Goal: Find specific page/section: Find specific page/section

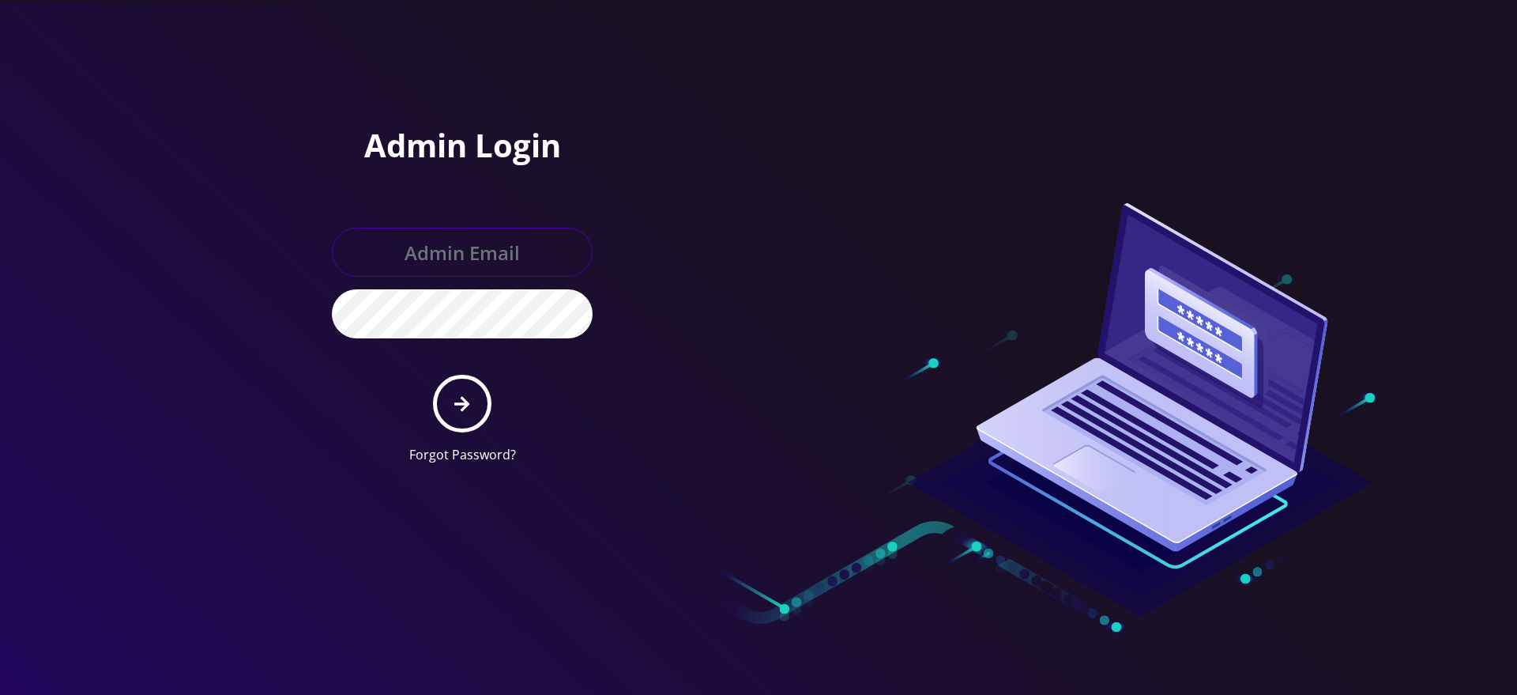
type input "gulraiz@gmail.com"
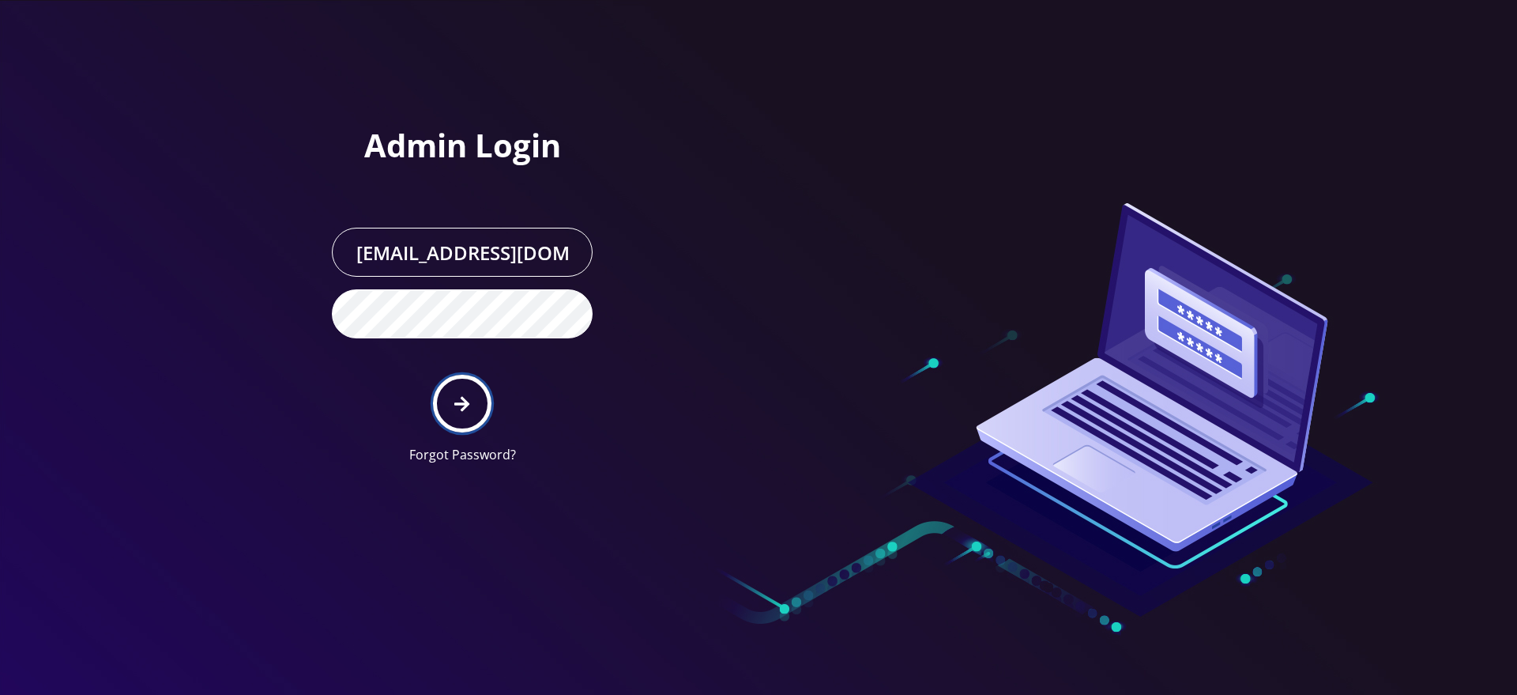
click at [462, 405] on icon "submit" at bounding box center [461, 403] width 15 height 17
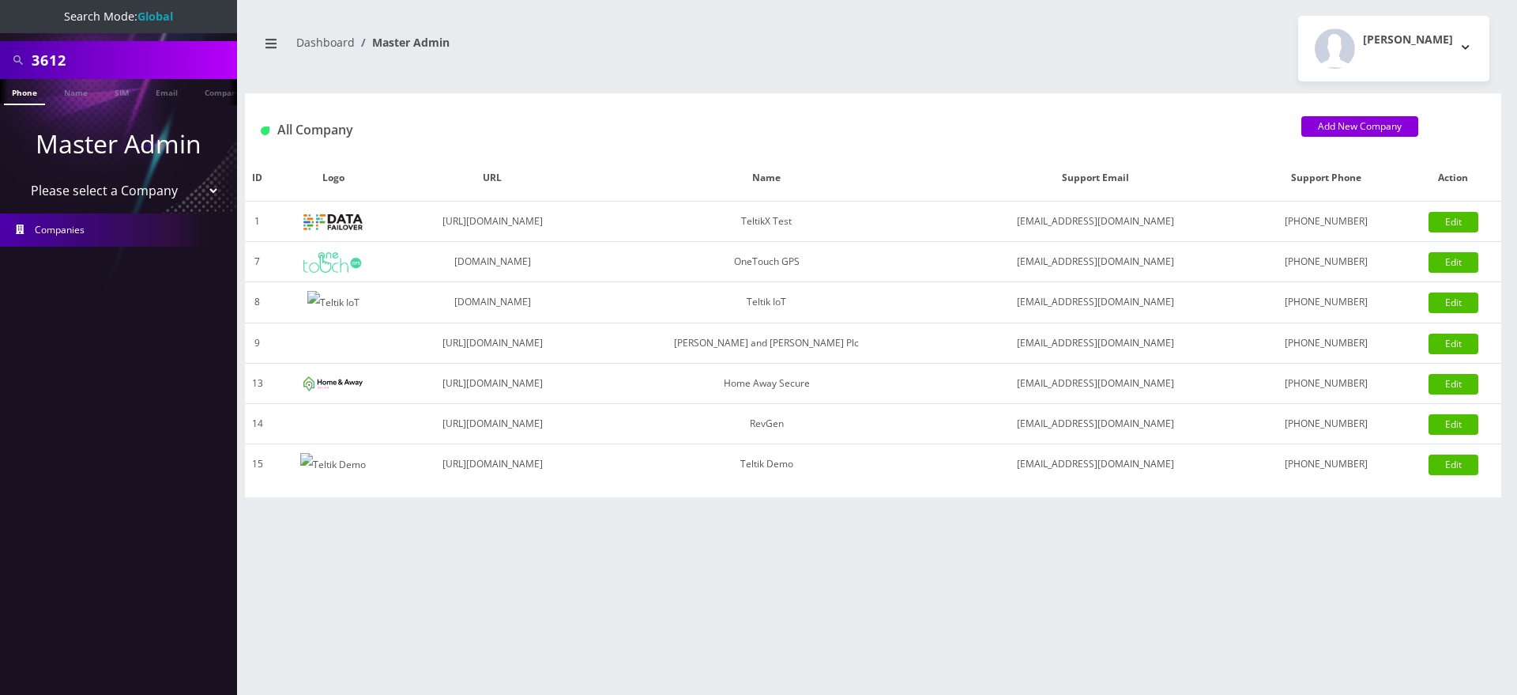
select select "1"
click at [18, 175] on select "Please select a Company TeltikX Test OneTouch GPS Teltik IoT [PERSON_NAME] and …" at bounding box center [119, 190] width 202 height 30
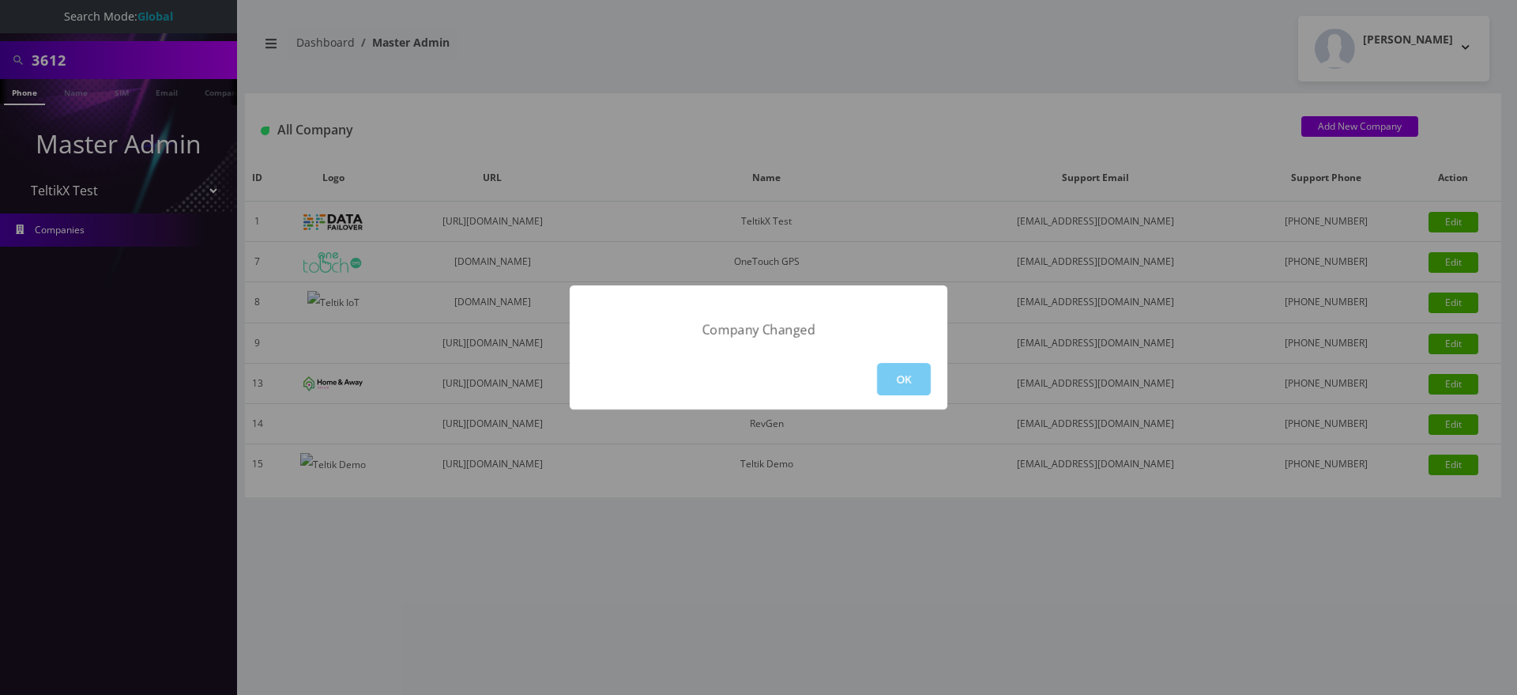
click at [902, 392] on button "OK" at bounding box center [904, 379] width 54 height 32
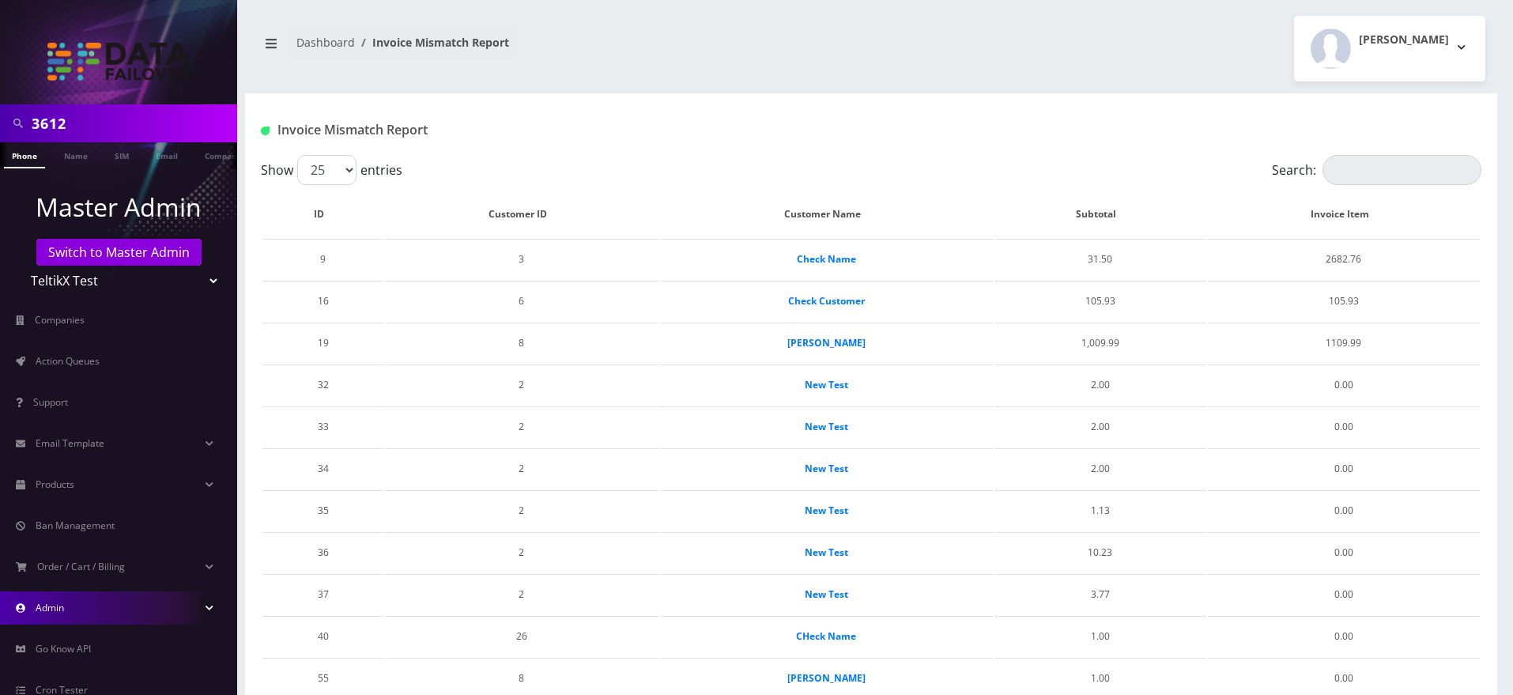
click at [122, 593] on link "Admin" at bounding box center [118, 607] width 237 height 33
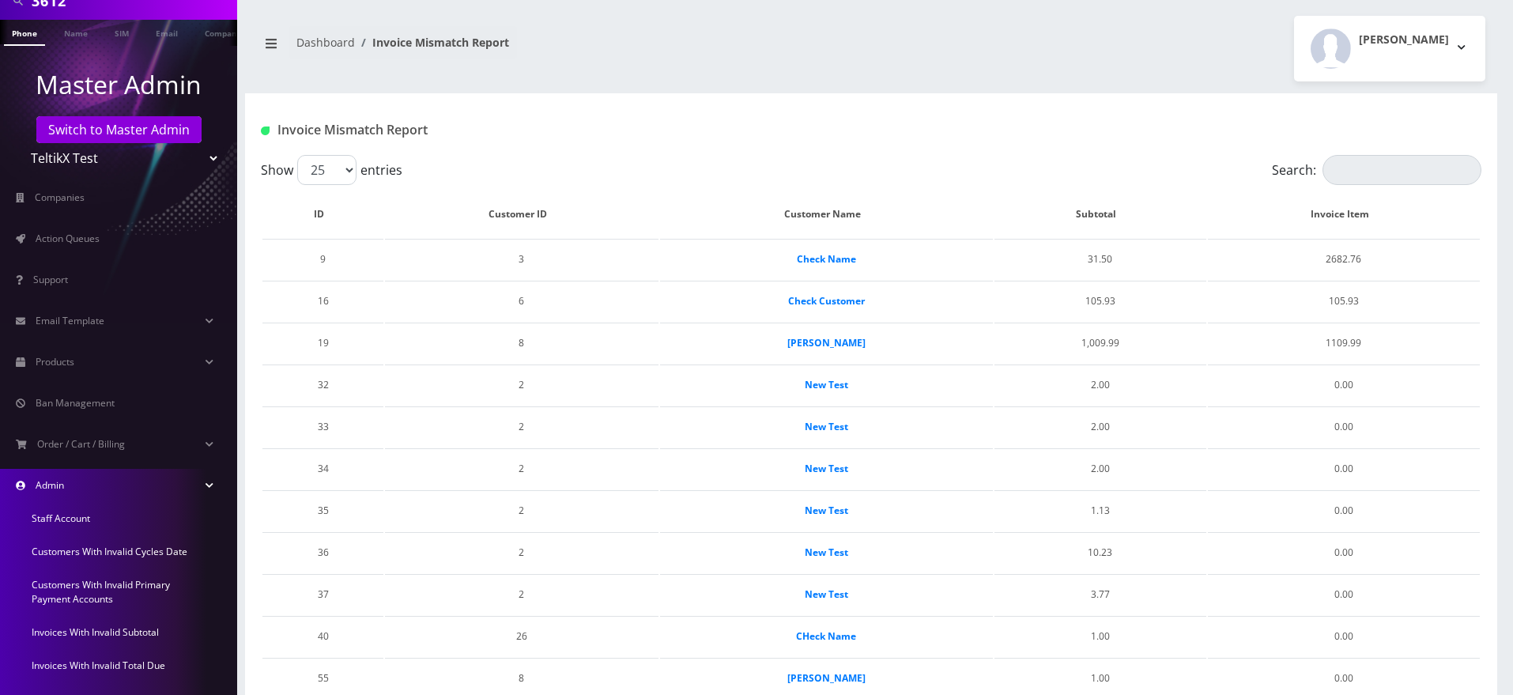
scroll to position [365, 0]
